Goal: Information Seeking & Learning: Learn about a topic

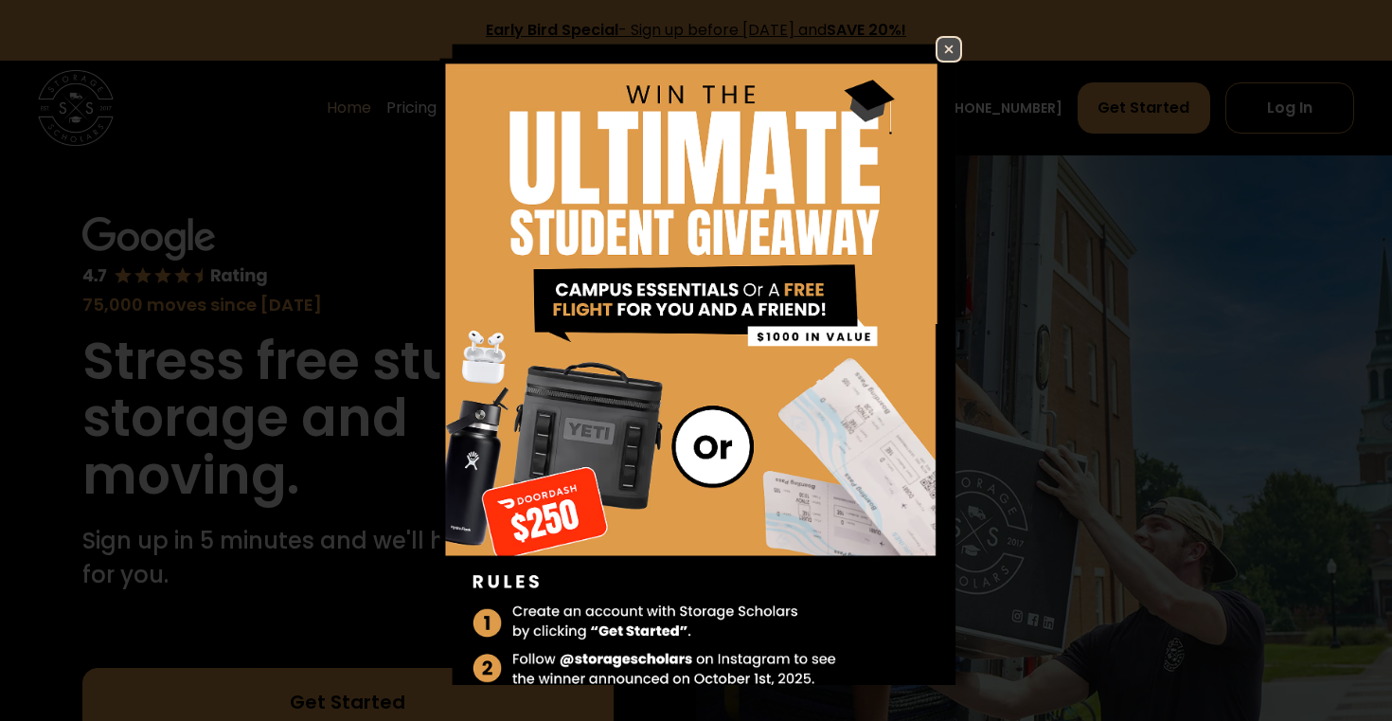
click at [945, 46] on img at bounding box center [948, 49] width 23 height 23
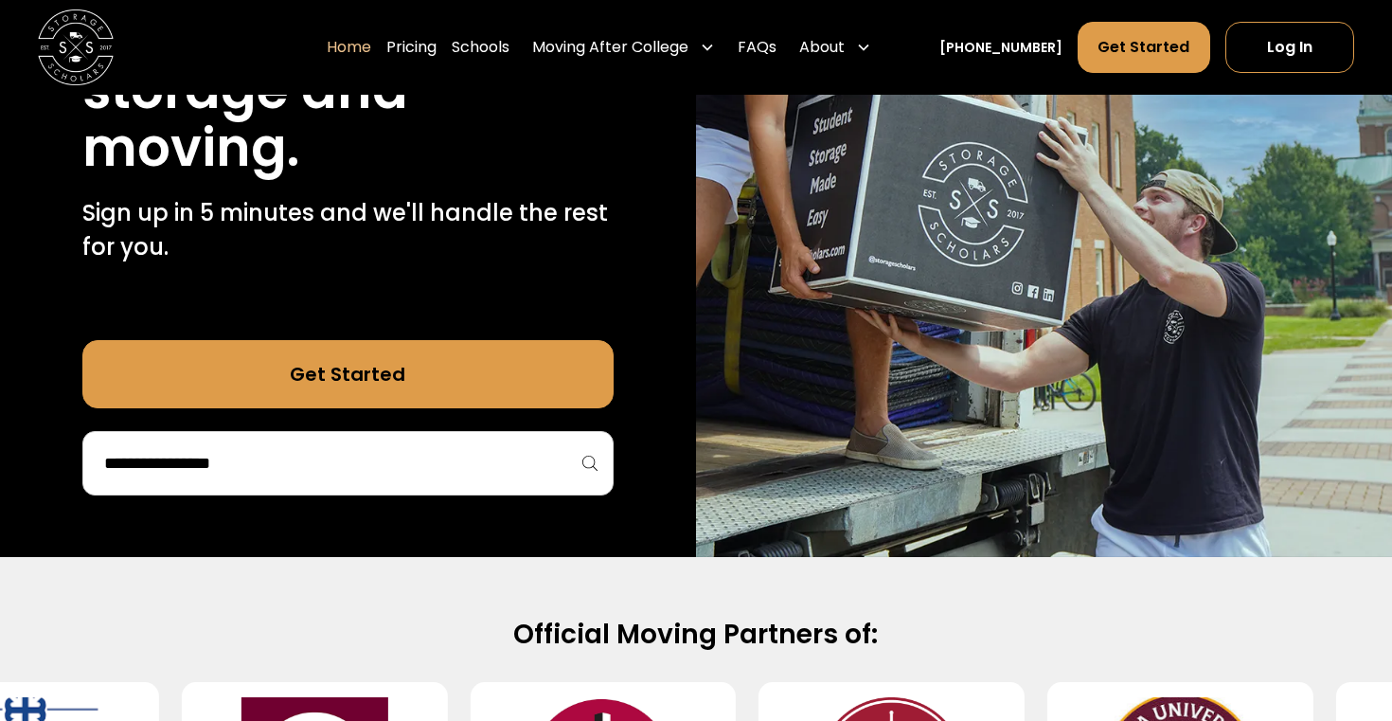
scroll to position [329, 0]
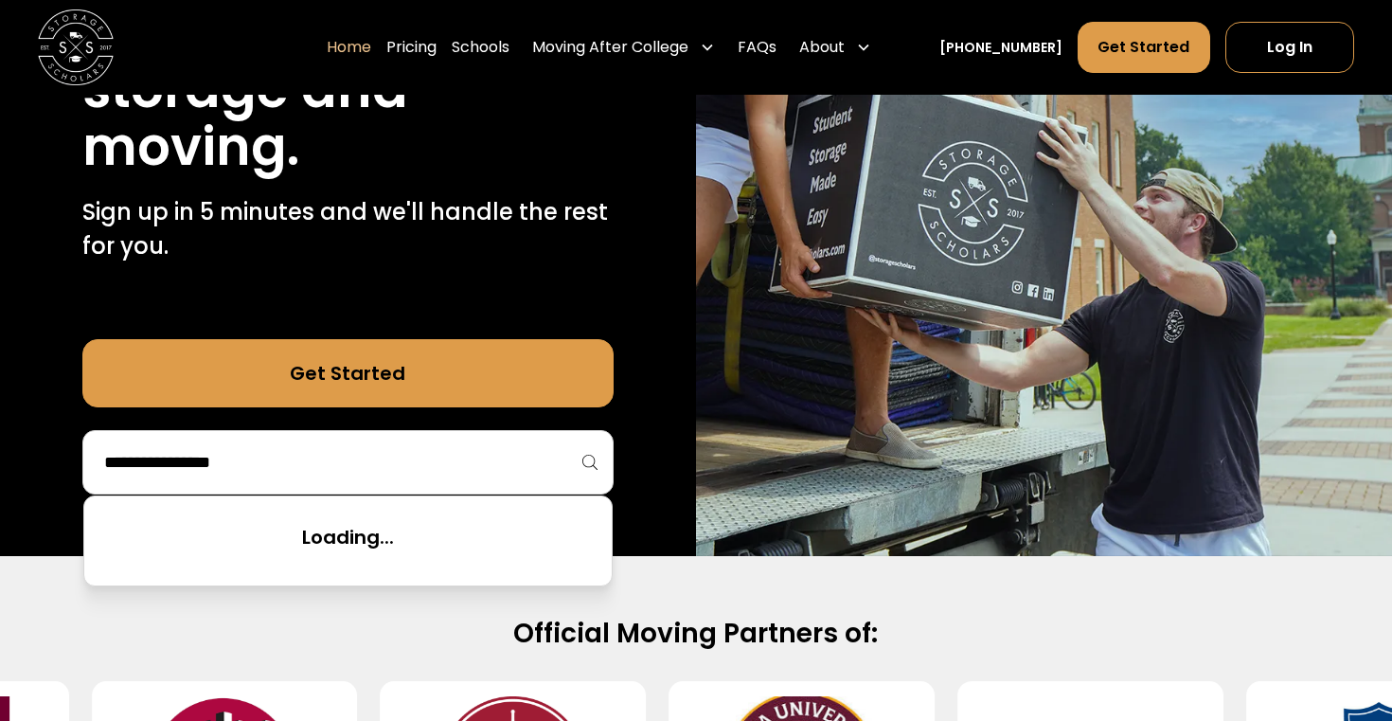
click at [555, 467] on input "search" at bounding box center [347, 462] width 491 height 32
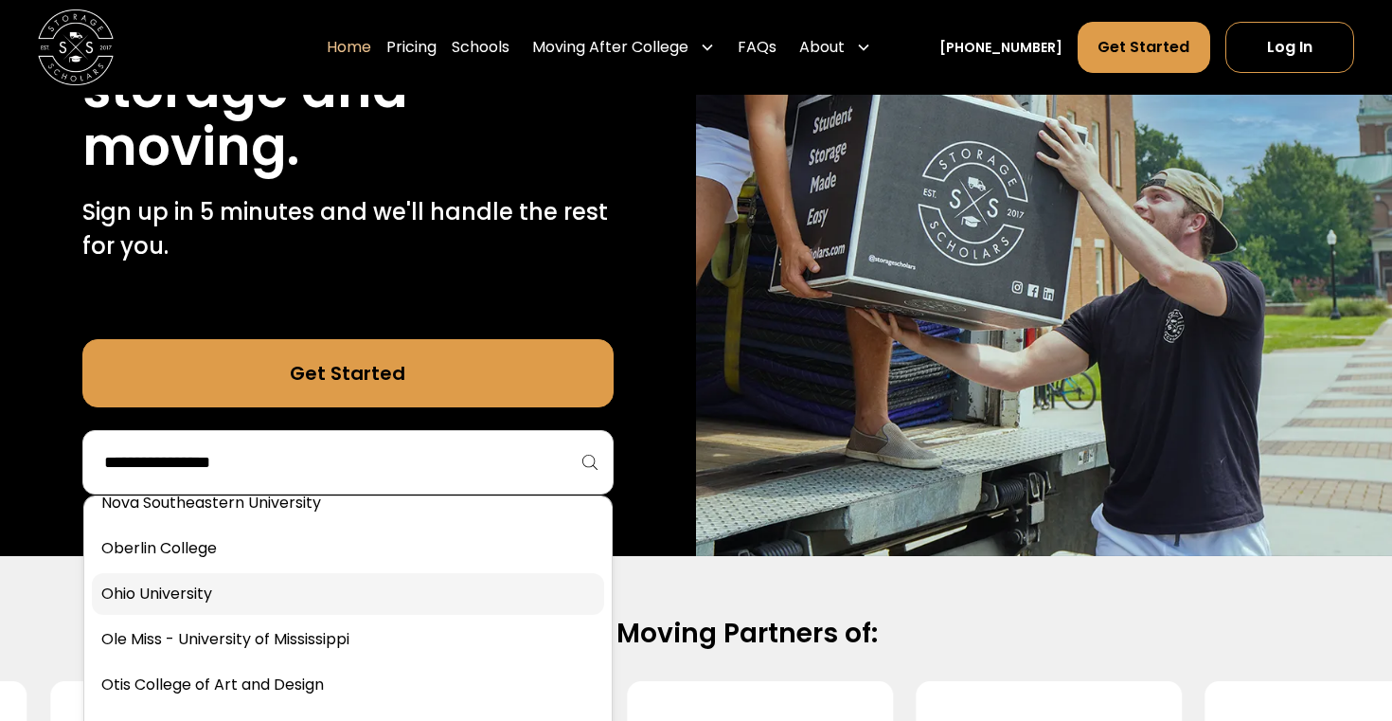
scroll to position [5341, 0]
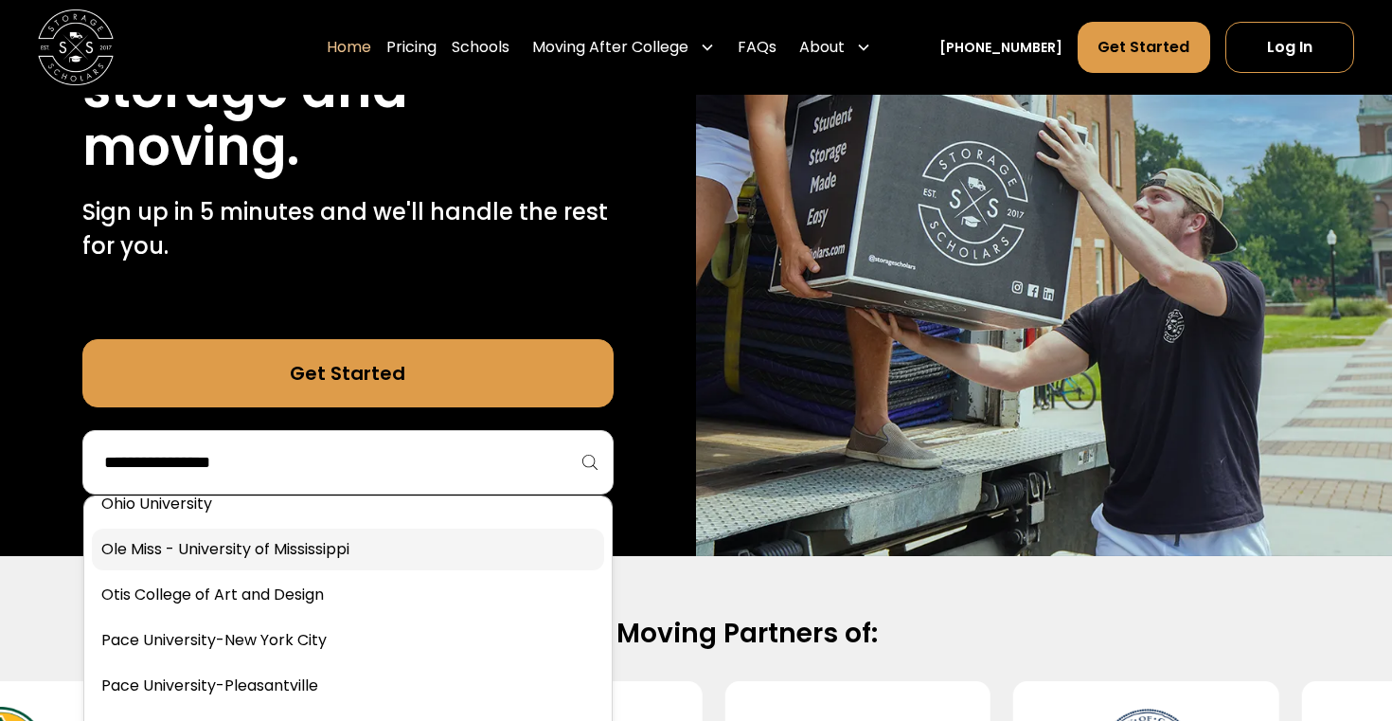
click at [356, 548] on link at bounding box center [348, 549] width 512 height 42
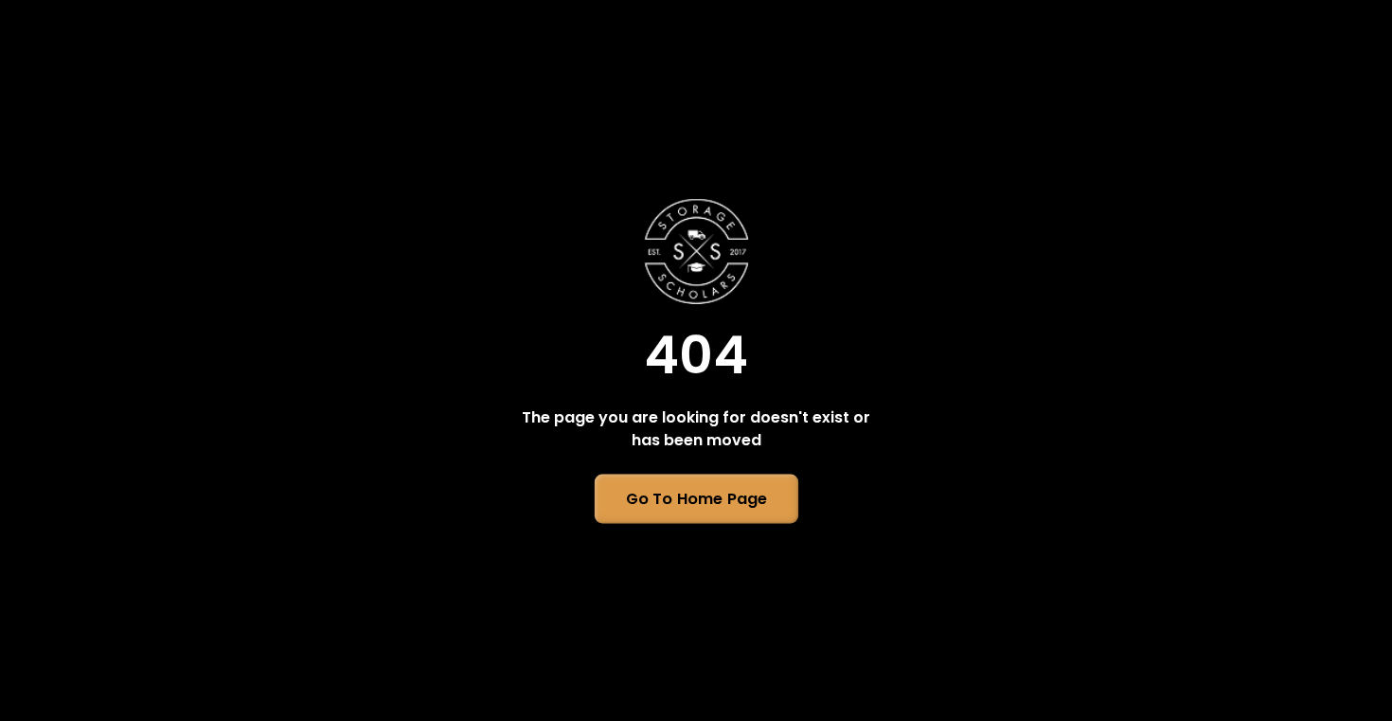
click at [680, 495] on link "Go To Home Page" at bounding box center [696, 498] width 204 height 49
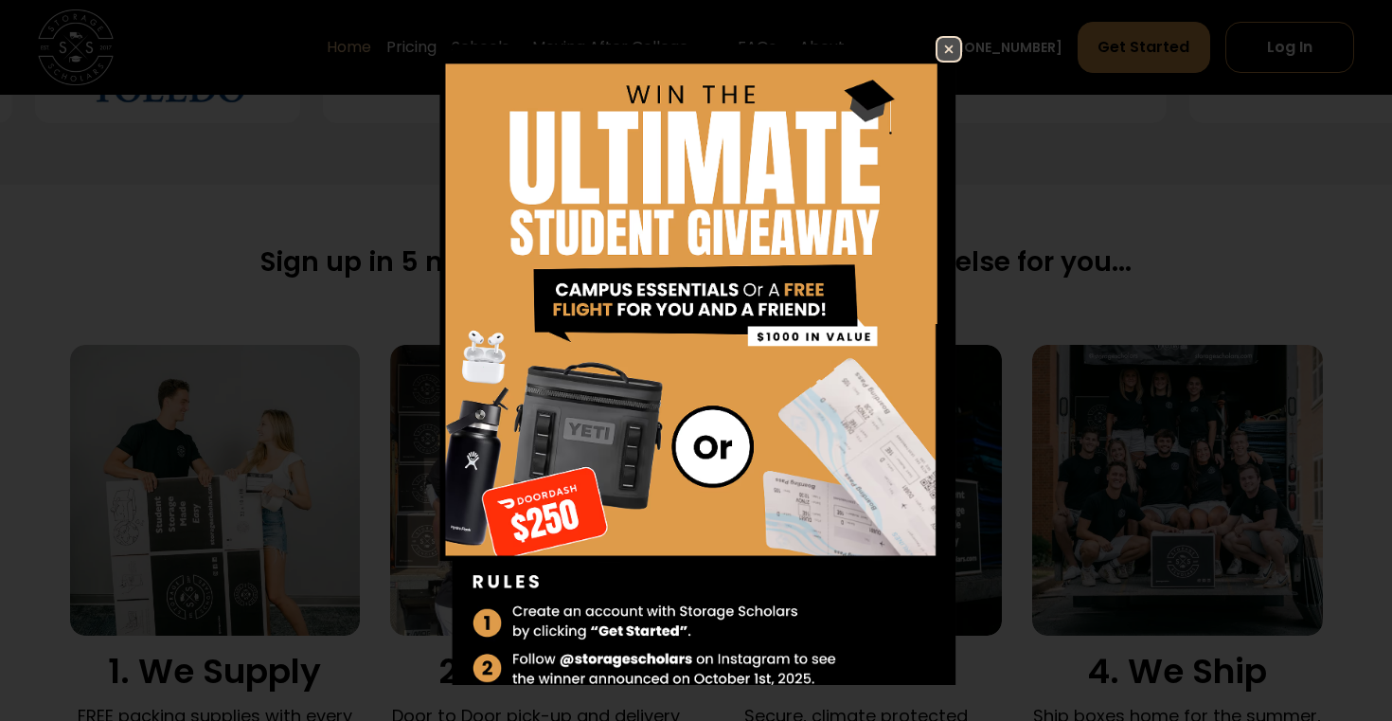
scroll to position [1063, 0]
click at [946, 45] on img at bounding box center [948, 49] width 23 height 23
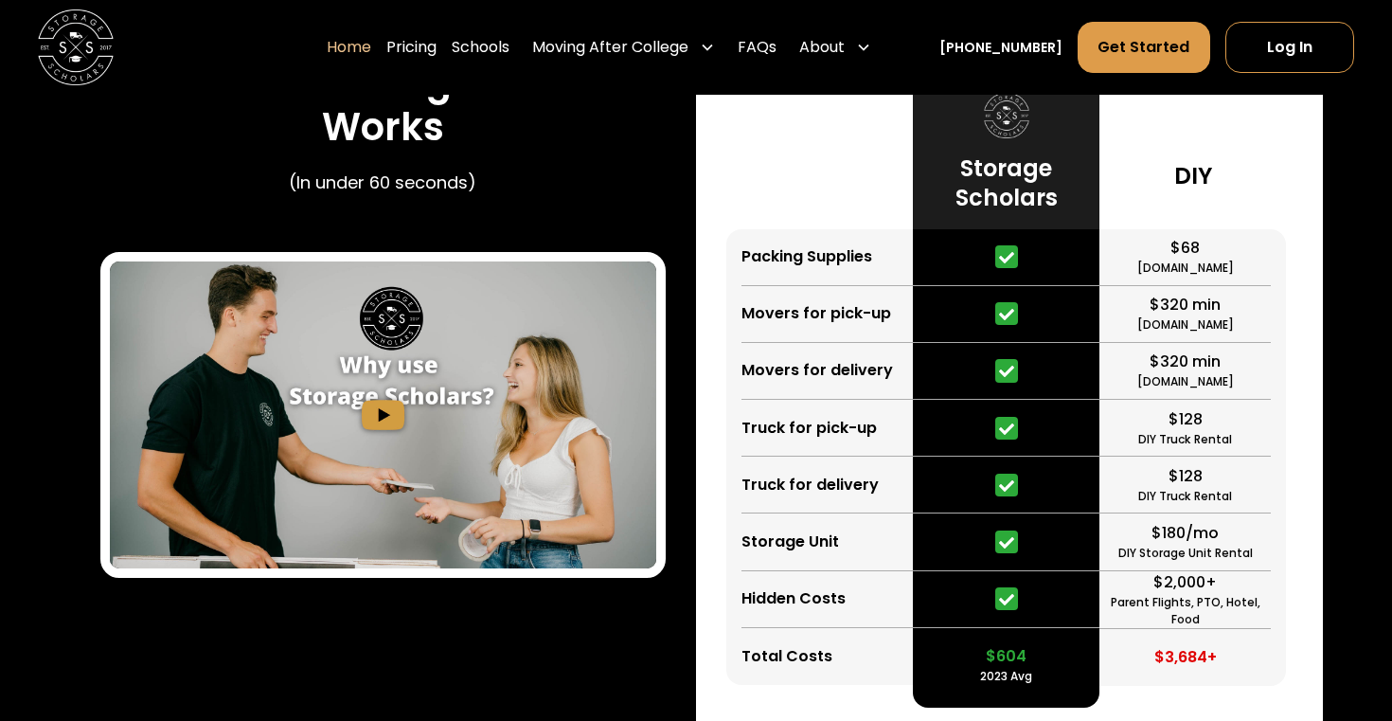
scroll to position [3523, 0]
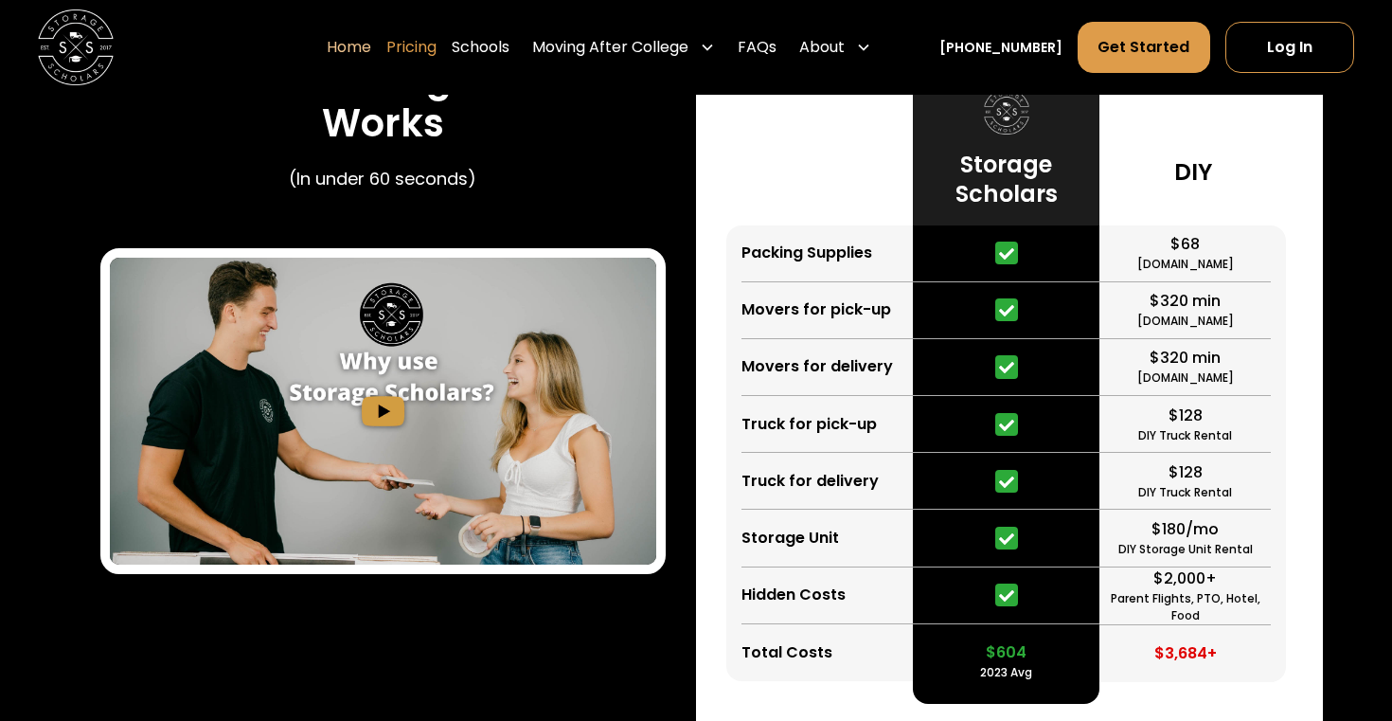
click at [429, 40] on link "Pricing" at bounding box center [411, 47] width 50 height 53
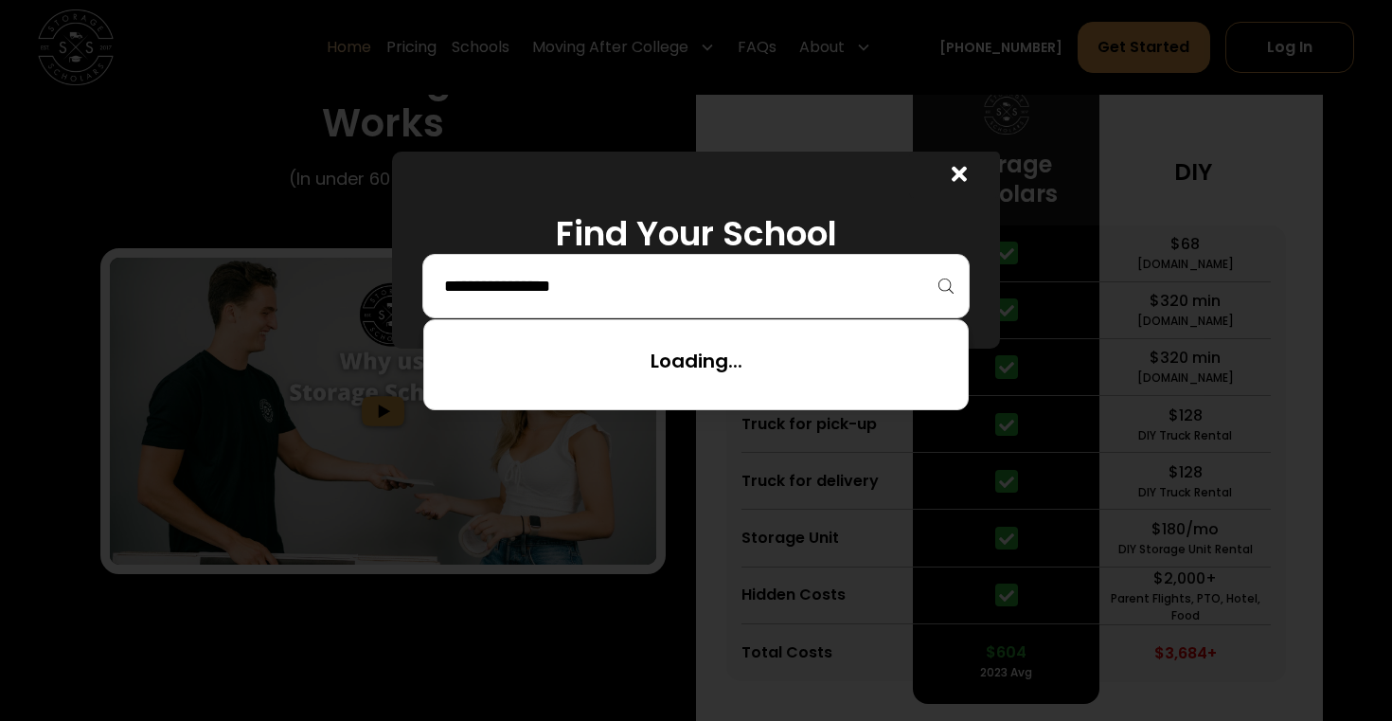
click at [619, 272] on input "search" at bounding box center [696, 286] width 508 height 32
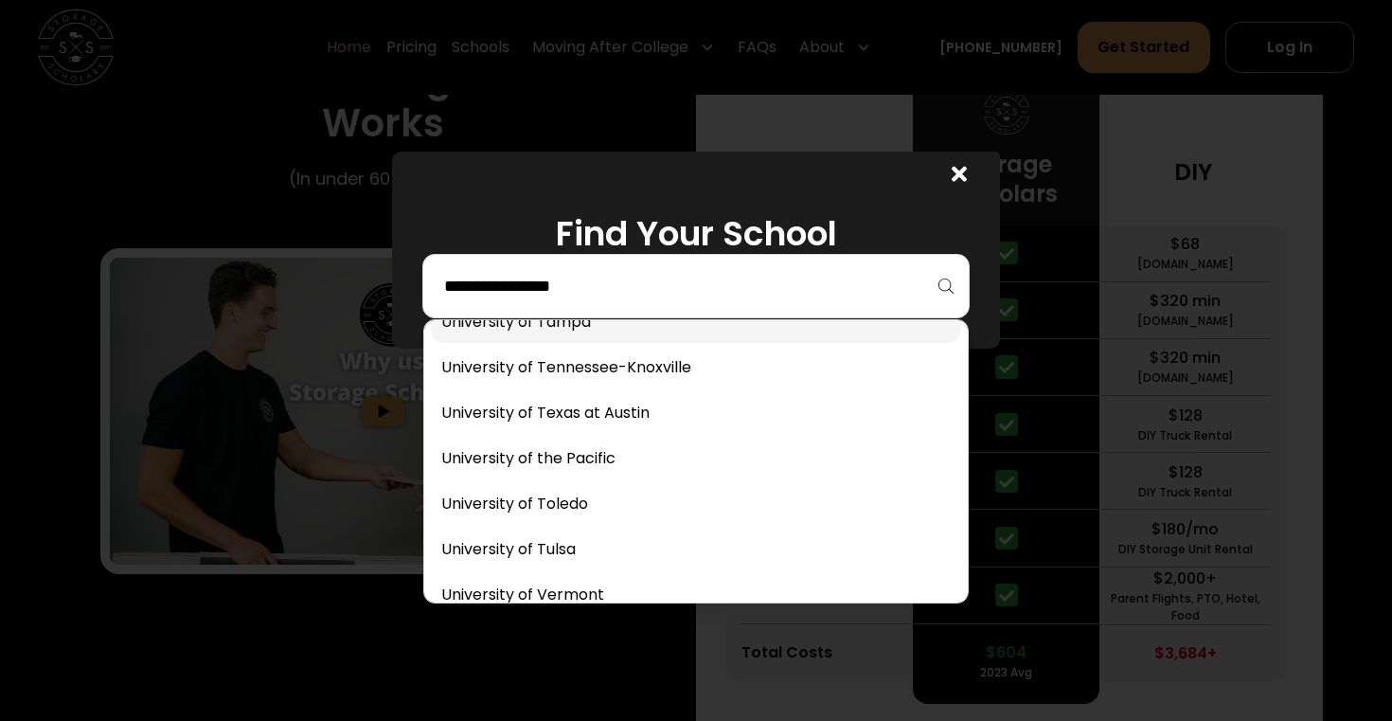
scroll to position [10714, 0]
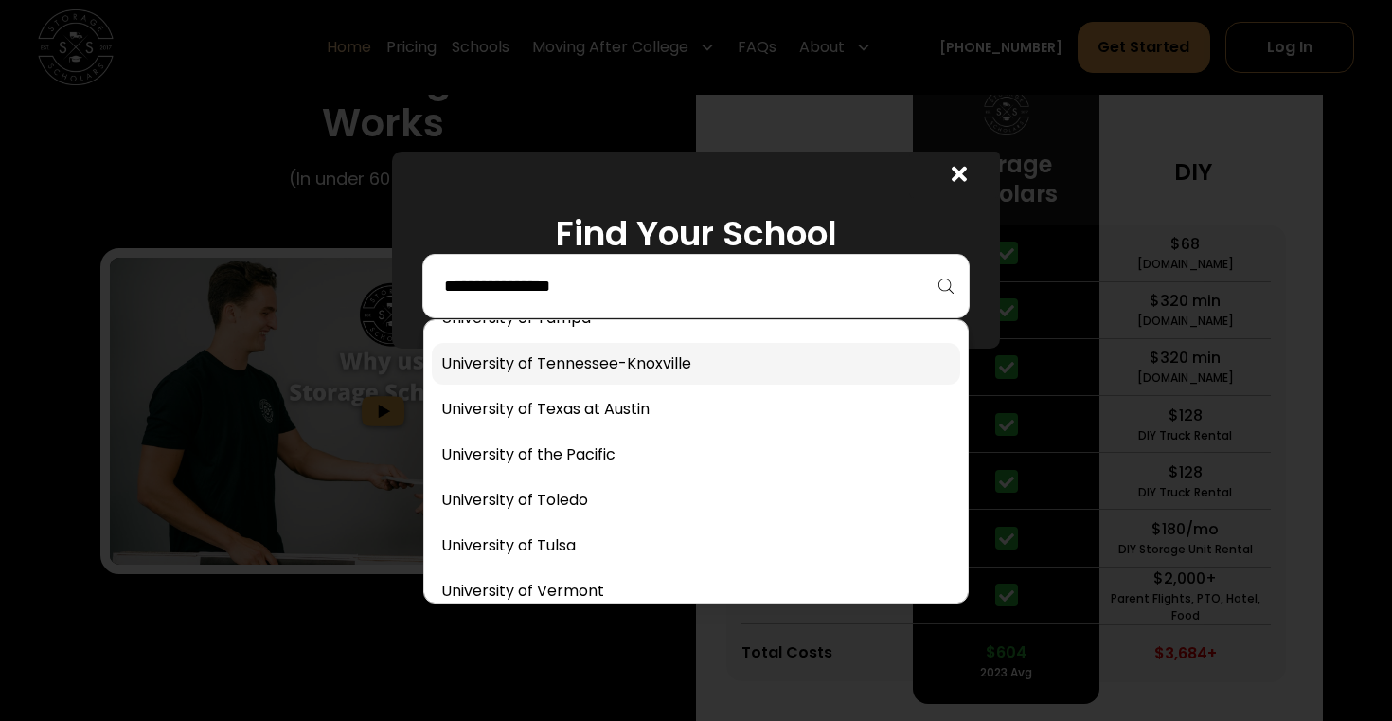
click at [658, 365] on link at bounding box center [696, 364] width 528 height 42
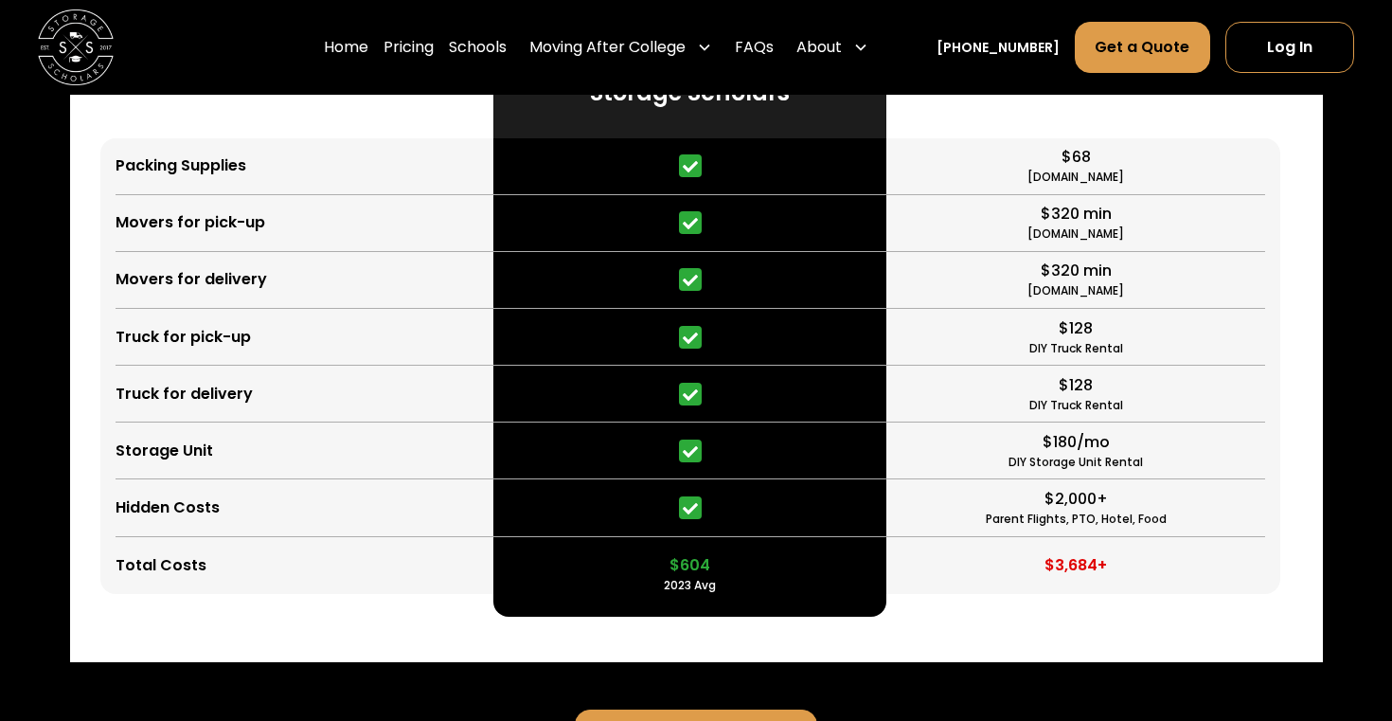
scroll to position [5051, 0]
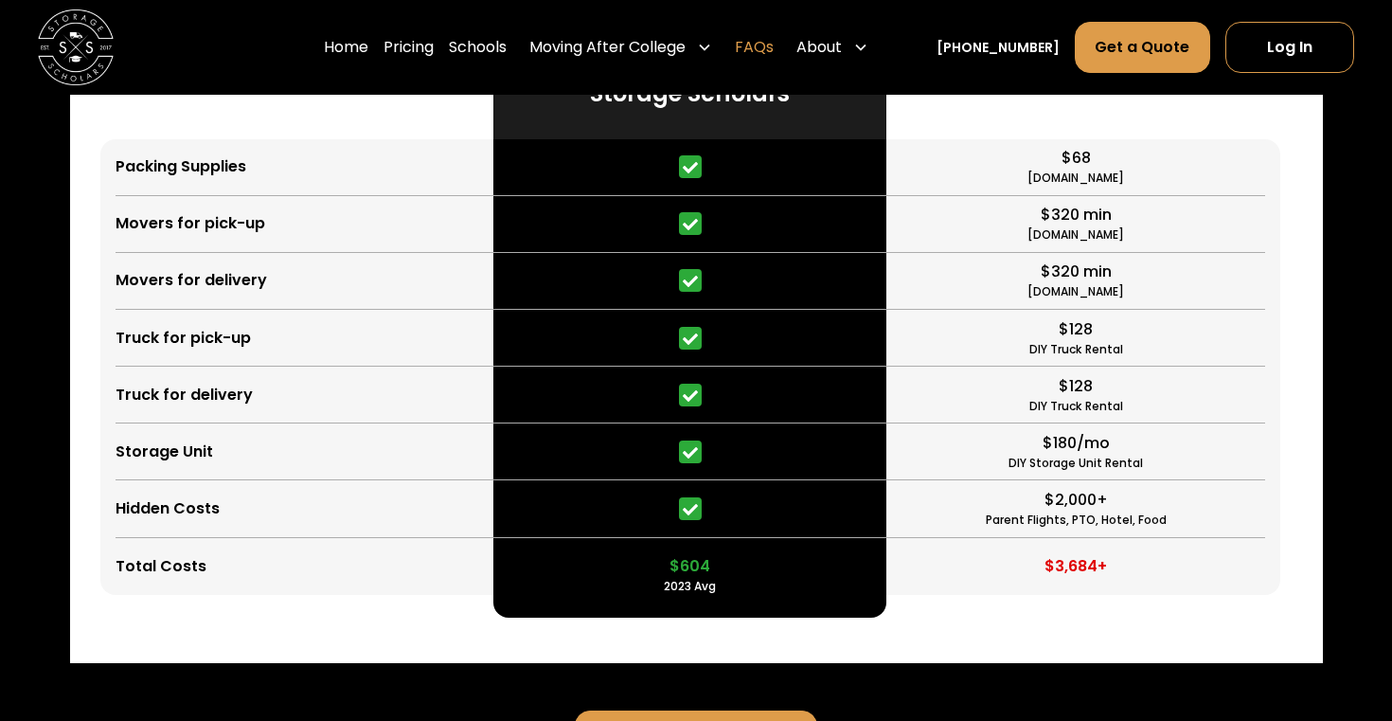
click at [774, 51] on link "FAQs" at bounding box center [754, 47] width 39 height 53
